Goal: Find specific page/section

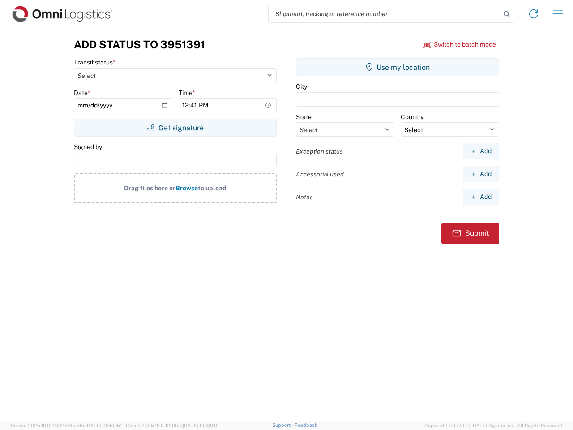
click at [385, 14] on input "search" at bounding box center [385, 13] width 232 height 17
click at [507, 14] on icon at bounding box center [507, 14] width 13 height 13
click at [534, 14] on icon at bounding box center [534, 14] width 14 height 14
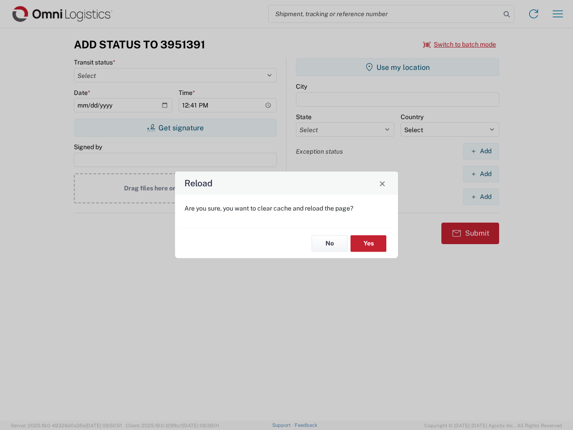
click at [460, 44] on div "Reload Are you sure, you want to clear cache and reload the page? No Yes" at bounding box center [286, 215] width 573 height 430
click at [175, 128] on div "Reload Are you sure, you want to clear cache and reload the page? No Yes" at bounding box center [286, 215] width 573 height 430
click at [398, 67] on div "Reload Are you sure, you want to clear cache and reload the page? No Yes" at bounding box center [286, 215] width 573 height 430
click at [481, 151] on div "Reload Are you sure, you want to clear cache and reload the page? No Yes" at bounding box center [286, 215] width 573 height 430
click at [481, 174] on div "Reload Are you sure, you want to clear cache and reload the page? No Yes" at bounding box center [286, 215] width 573 height 430
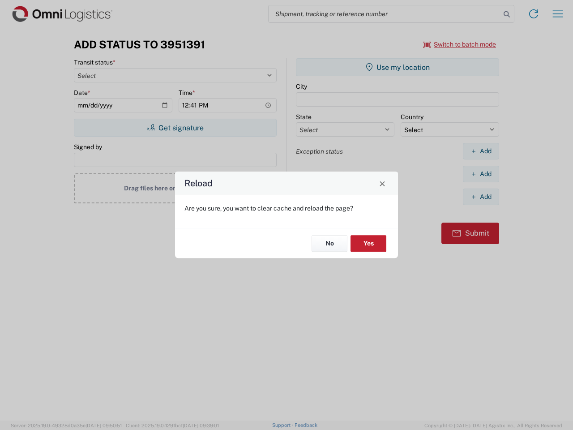
click at [481, 197] on div "Reload Are you sure, you want to clear cache and reload the page? No Yes" at bounding box center [286, 215] width 573 height 430
